Goal: Task Accomplishment & Management: Complete application form

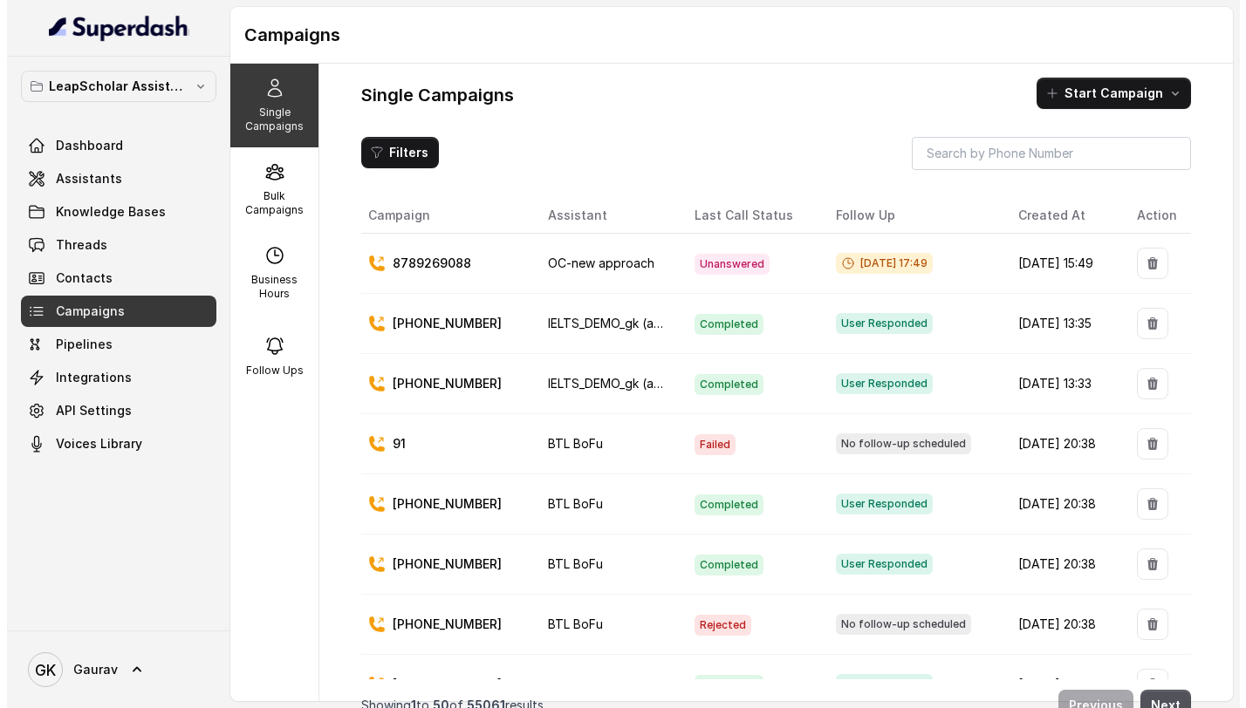
scroll to position [8, 0]
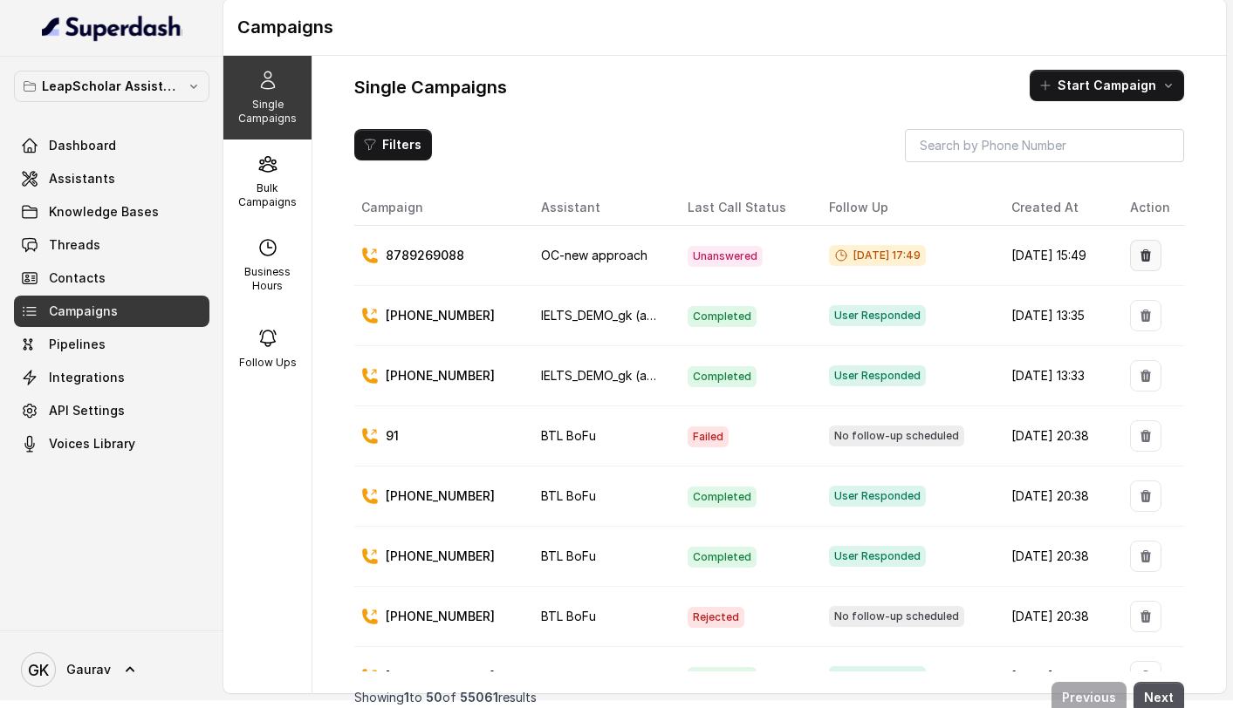
click at [1139, 244] on button "button" at bounding box center [1145, 255] width 31 height 31
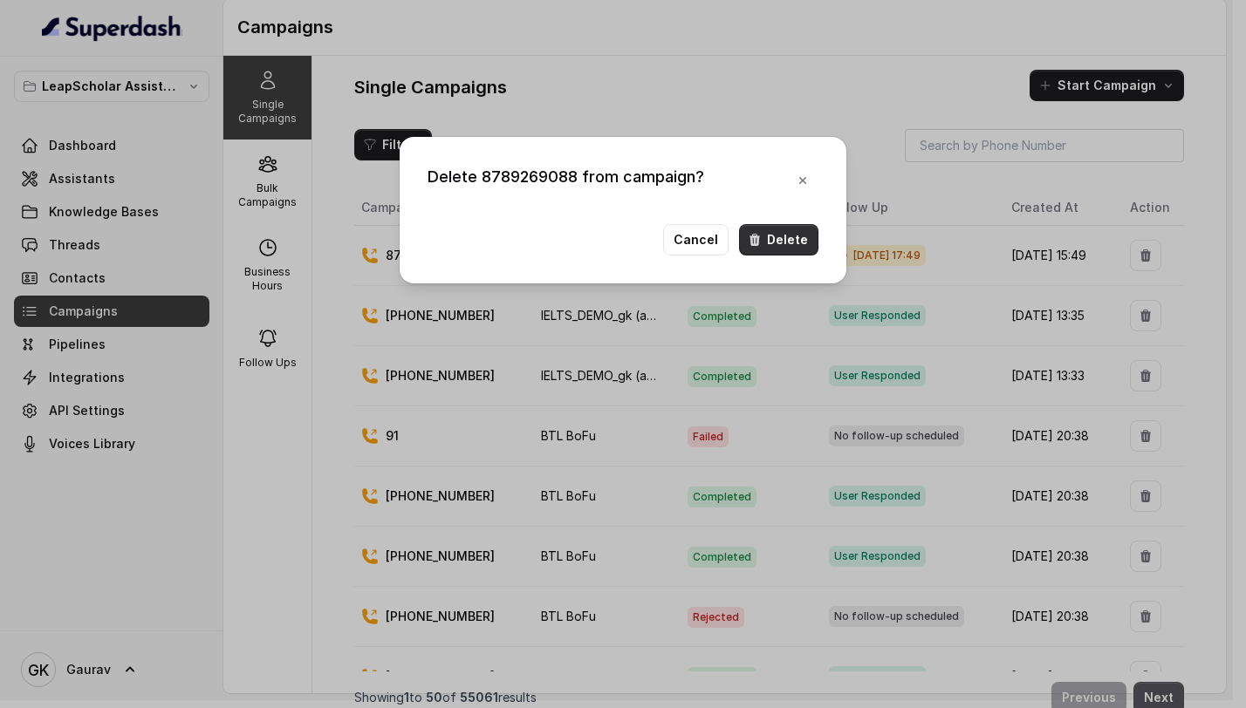
click at [813, 233] on button "Delete" at bounding box center [778, 239] width 79 height 31
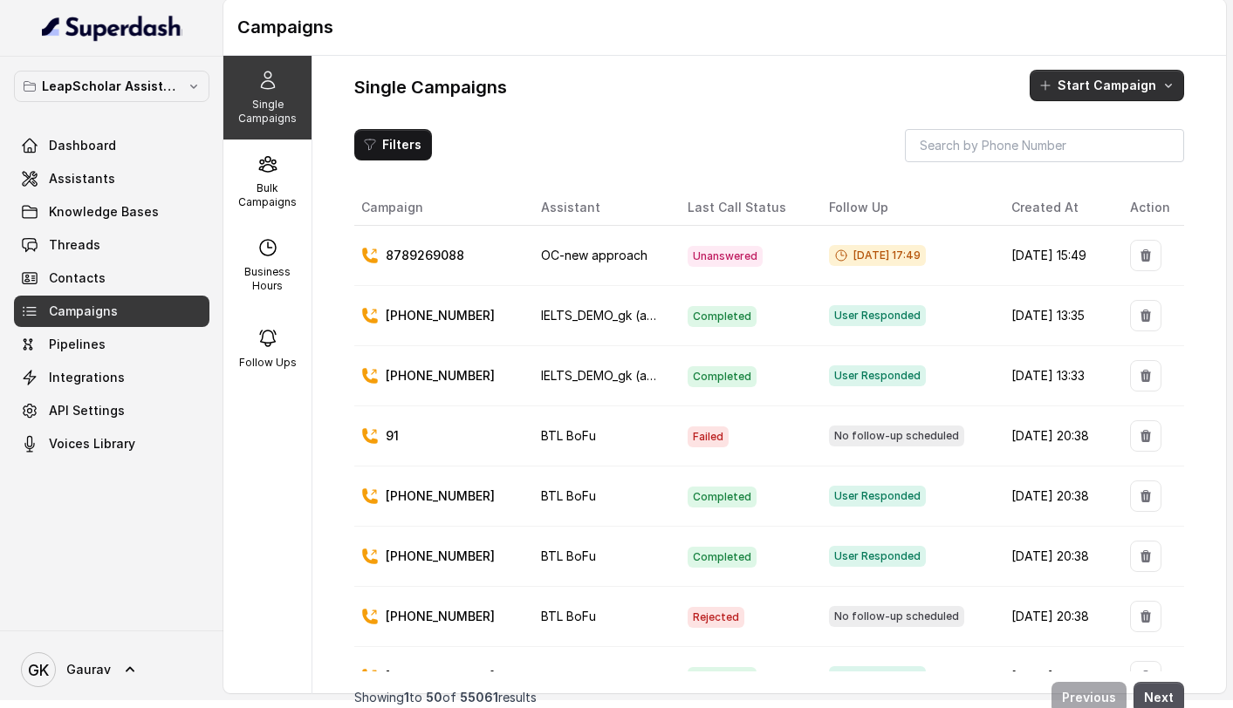
click at [1110, 74] on button "Start Campaign" at bounding box center [1107, 85] width 154 height 31
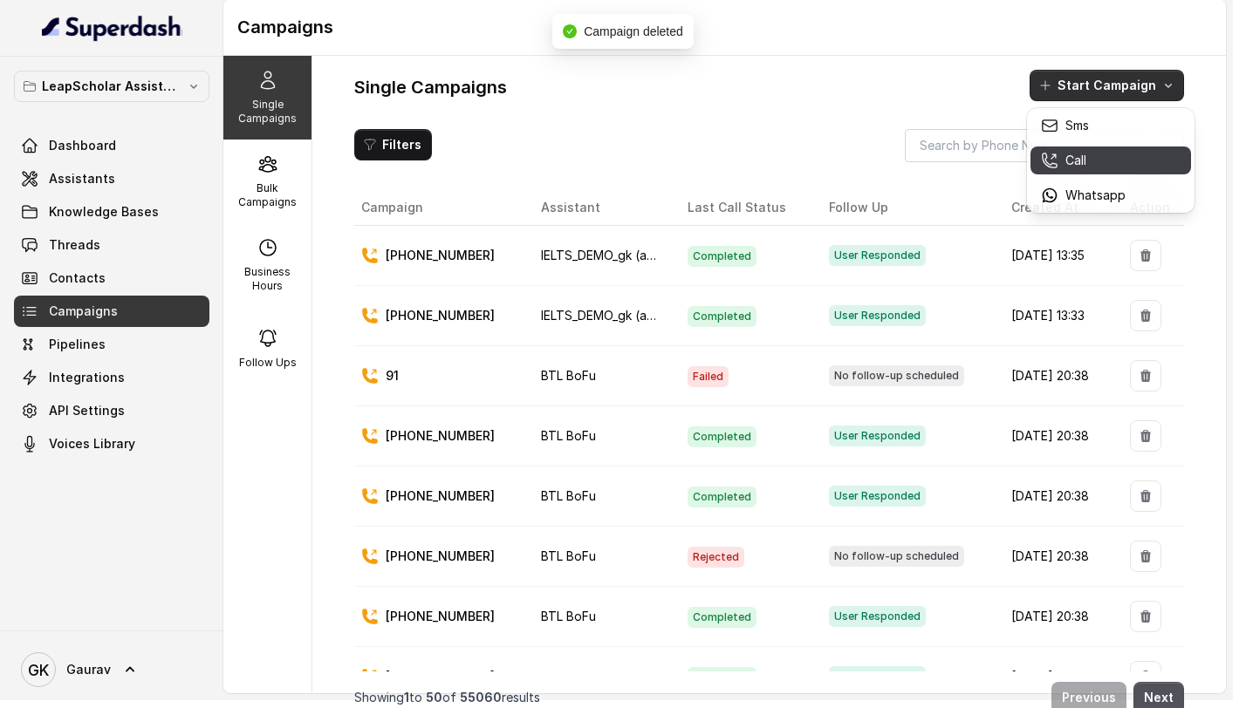
click at [1079, 161] on p "Call" at bounding box center [1075, 160] width 21 height 17
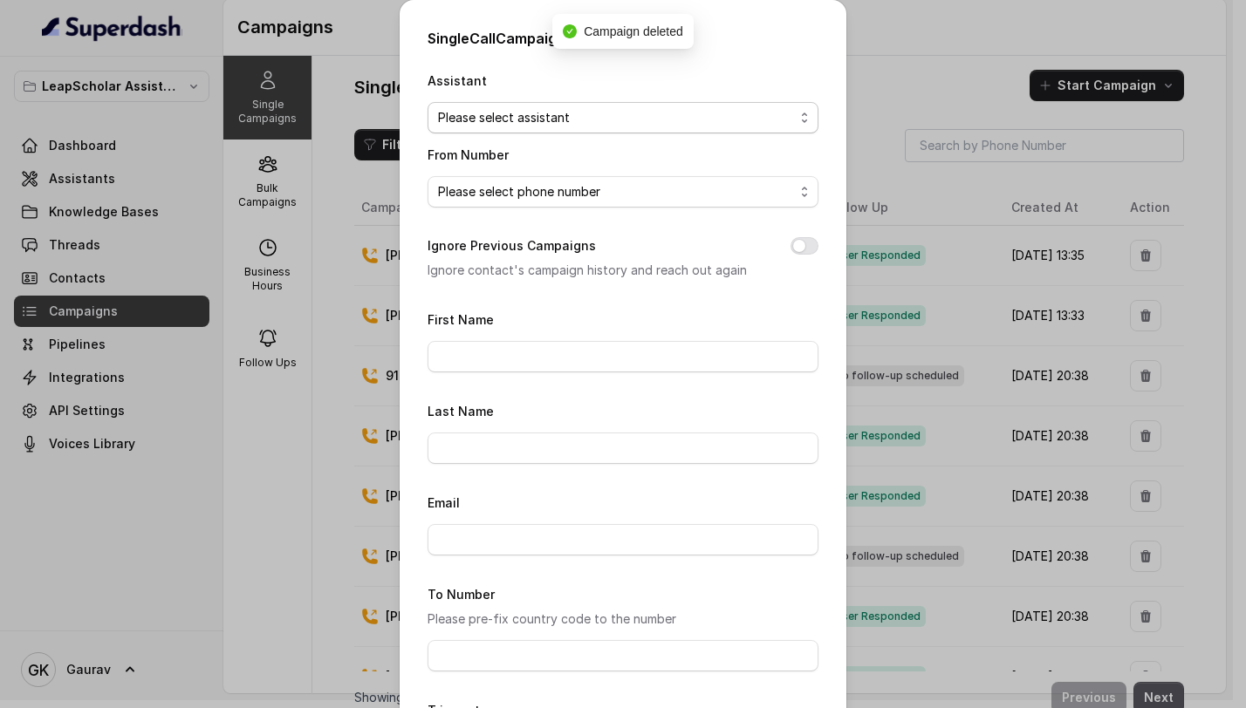
click at [577, 115] on select "Please select assistant OC-new approach Cohort 2 - IELTS Booked Final AI-RM - N…" at bounding box center [623, 117] width 391 height 31
select select "67c543a34576fc61a44f531a"
click at [428, 102] on select "Please select assistant OC-new approach Cohort 2 - IELTS Booked Final AI-RM - N…" at bounding box center [623, 117] width 391 height 31
click at [526, 204] on select "Please select phone number" at bounding box center [623, 191] width 391 height 31
select select "8848492326"
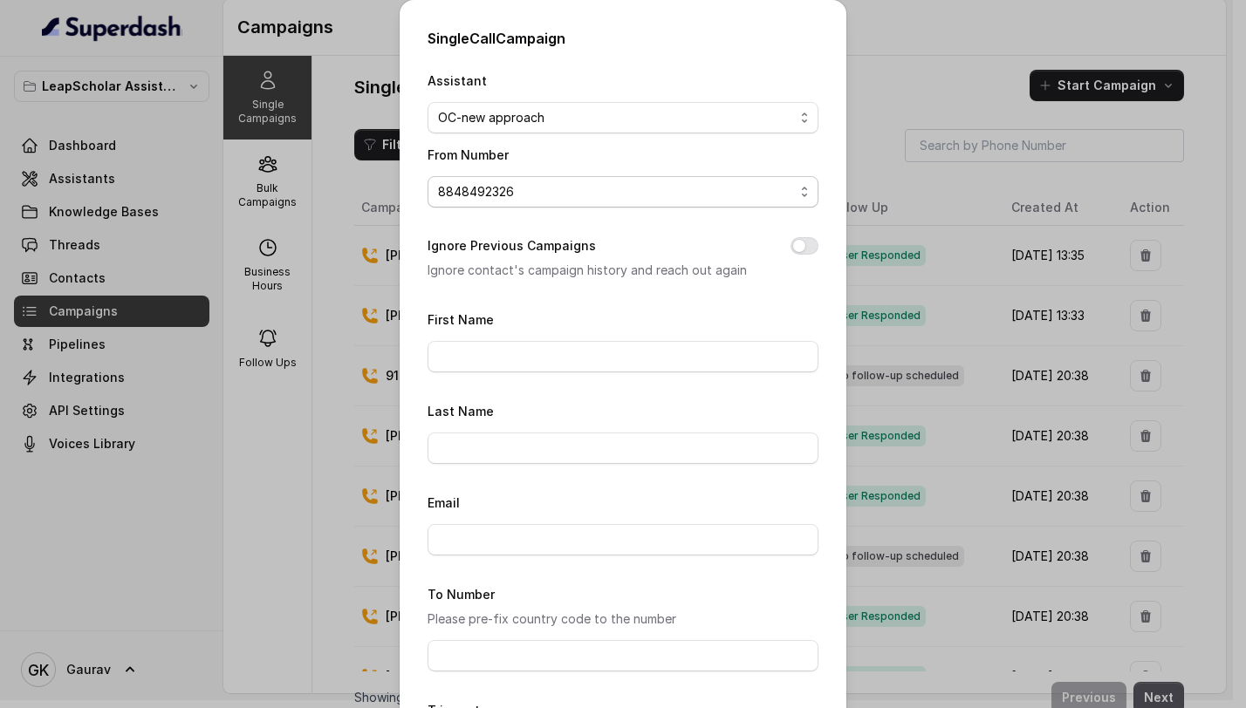
click at [428, 176] on select "Please select phone number [PHONE_NUMBER] [PHONE_NUMBER]" at bounding box center [623, 191] width 391 height 31
click at [463, 350] on input "First Name" at bounding box center [623, 356] width 391 height 31
type input "gaurav"
click at [507, 449] on input "Last Name" at bounding box center [623, 448] width 391 height 31
click at [489, 528] on input "Email" at bounding box center [623, 539] width 391 height 31
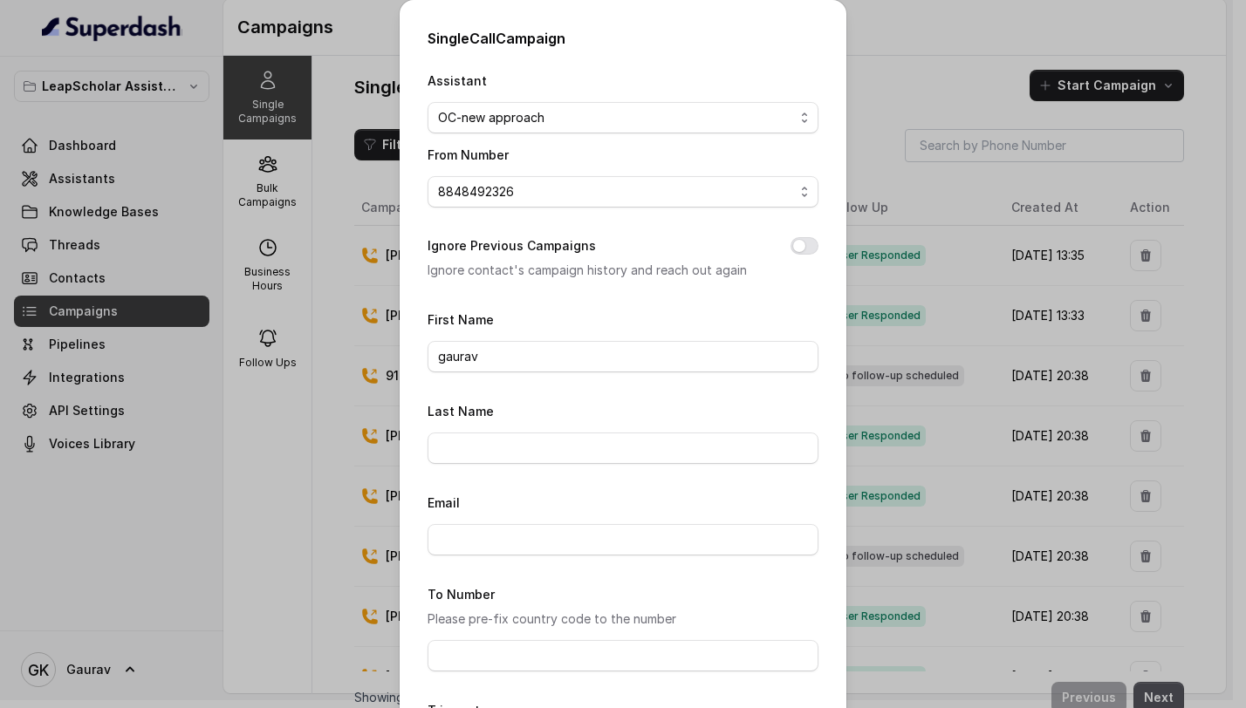
click at [519, 633] on div "To Number Please pre-fix country code to the number" at bounding box center [623, 628] width 391 height 88
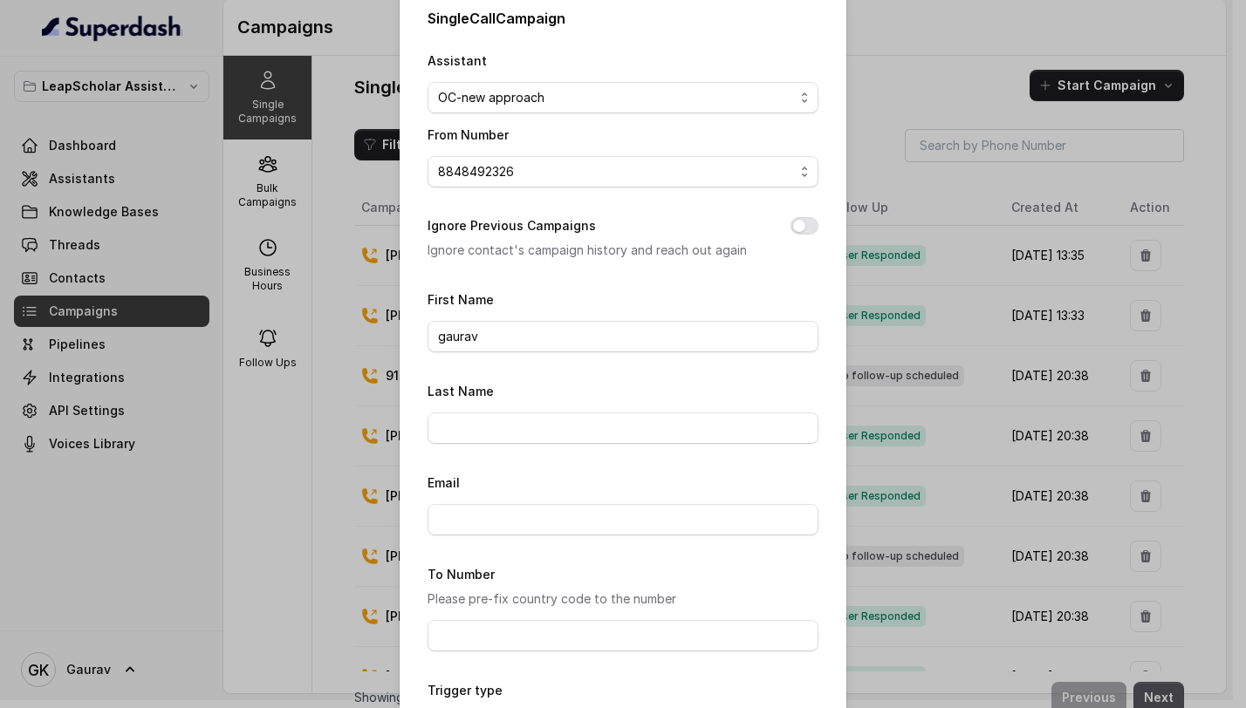
scroll to position [24, 0]
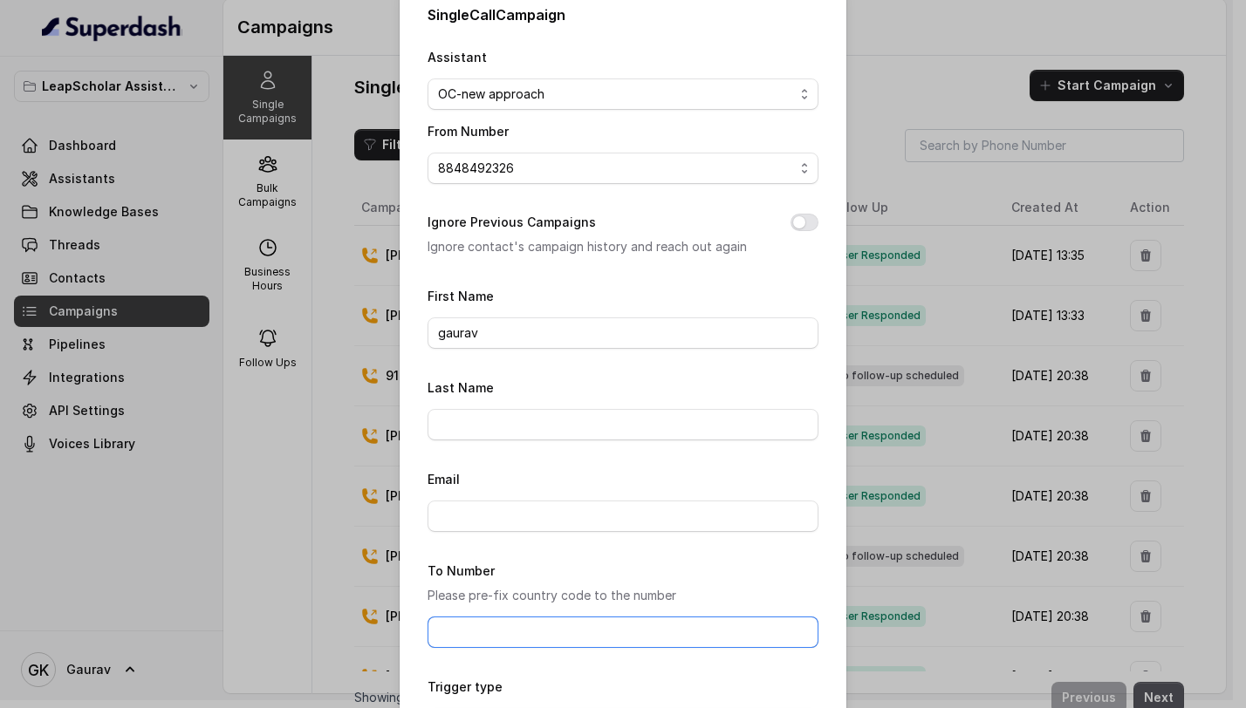
click at [495, 644] on input "To Number" at bounding box center [623, 632] width 391 height 31
type input "8789269088"
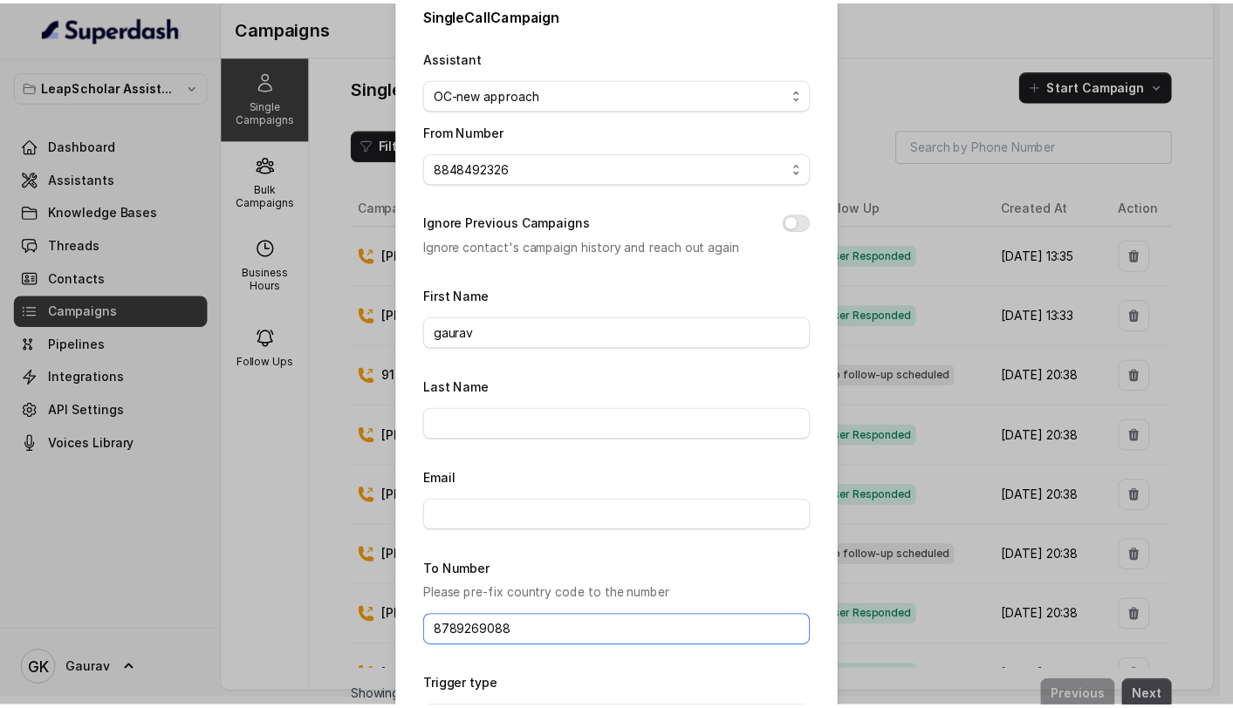
scroll to position [153, 0]
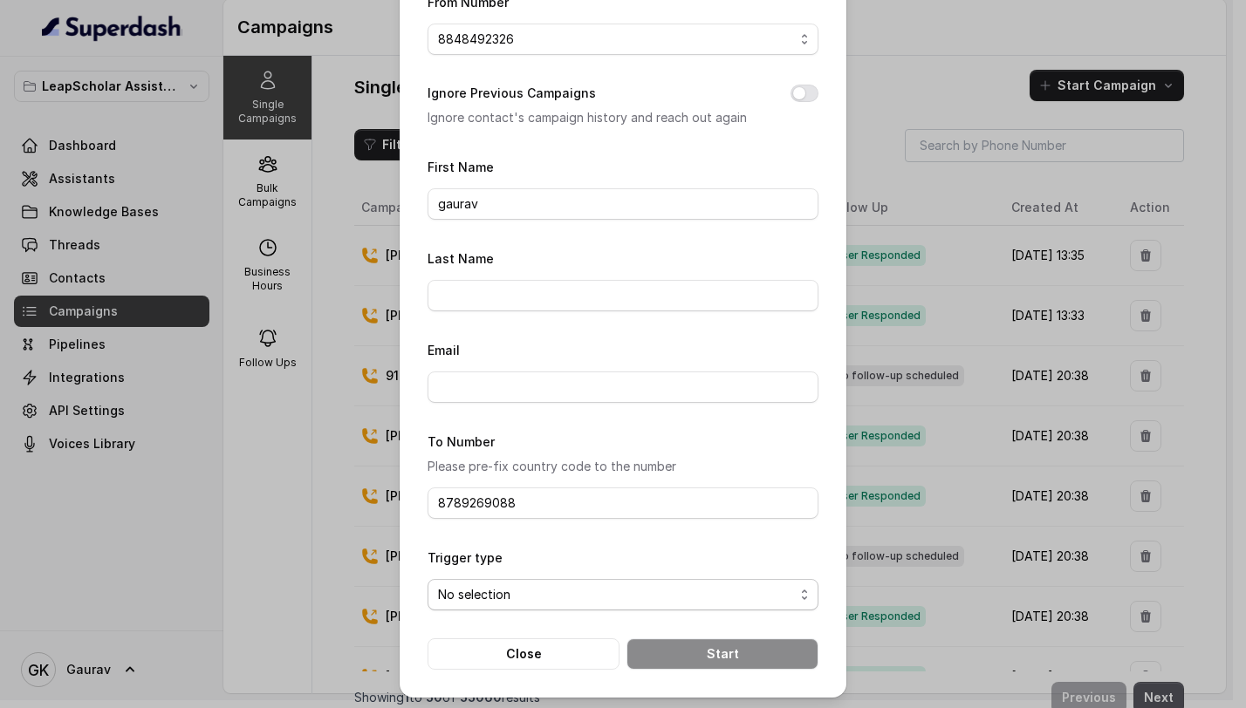
click at [530, 579] on select "No selection Trigger Immediately Trigger Based on Business Hours & Follow Ups" at bounding box center [623, 594] width 391 height 31
click at [428, 579] on select "No selection Trigger Immediately Trigger Based on Business Hours & Follow Ups" at bounding box center [623, 594] width 391 height 31
click at [540, 602] on select "No selection Trigger Immediately Trigger Based on Business Hours & Follow Ups" at bounding box center [623, 594] width 391 height 31
select select "triggerBasedOnCampaign"
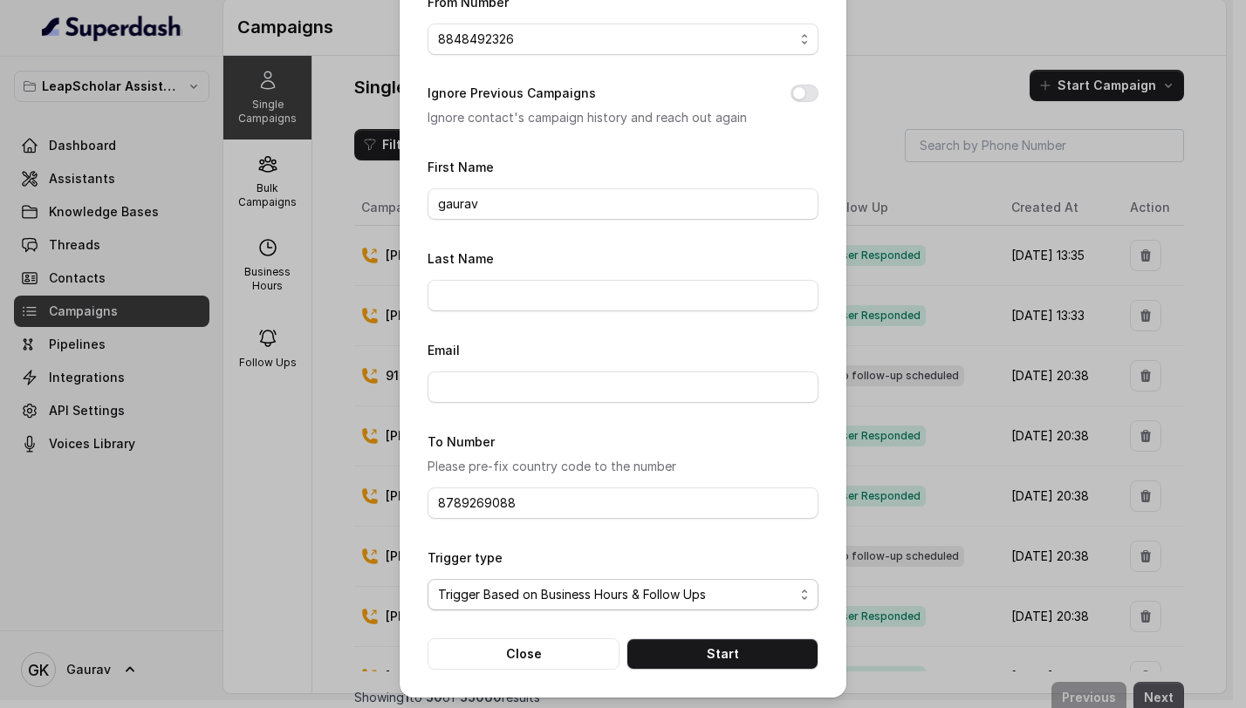
click at [428, 579] on select "No selection Trigger Immediately Trigger Based on Business Hours & Follow Ups" at bounding box center [623, 594] width 391 height 31
click at [681, 654] on button "Start" at bounding box center [722, 654] width 192 height 31
select select
